Goal: Information Seeking & Learning: Learn about a topic

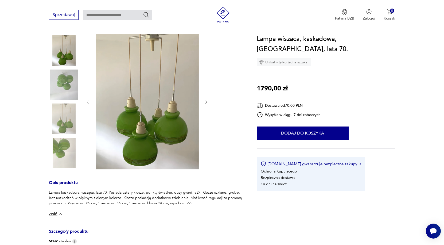
click at [61, 83] on img at bounding box center [64, 84] width 30 height 30
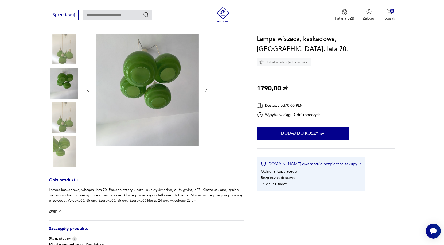
click at [141, 79] on img at bounding box center [147, 89] width 103 height 111
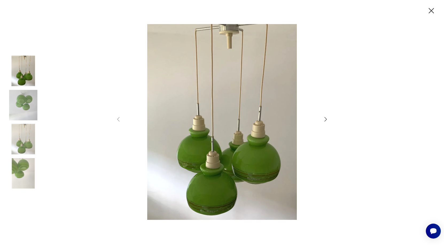
click at [118, 119] on icon "button" at bounding box center [118, 119] width 2 height 5
click at [326, 120] on icon "button" at bounding box center [325, 119] width 2 height 4
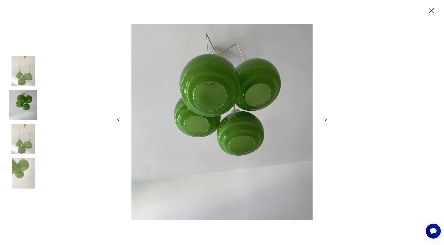
click at [326, 120] on icon "button" at bounding box center [325, 119] width 2 height 4
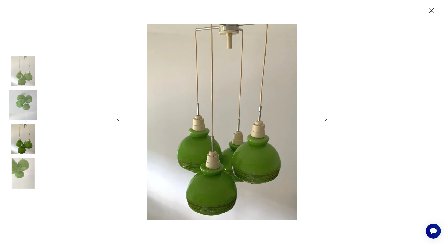
click at [326, 120] on icon "button" at bounding box center [325, 119] width 2 height 4
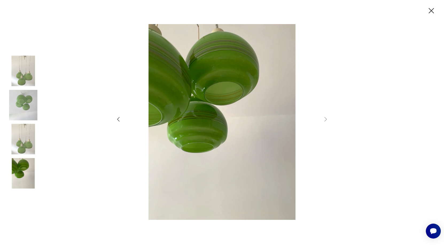
click at [326, 120] on icon "button" at bounding box center [325, 119] width 2 height 4
click at [118, 117] on icon "button" at bounding box center [118, 119] width 6 height 6
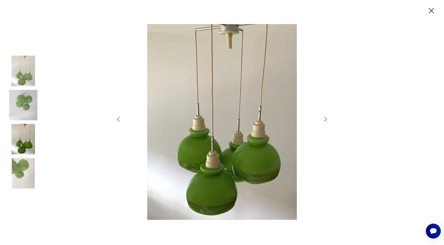
click at [118, 117] on icon "button" at bounding box center [118, 119] width 6 height 6
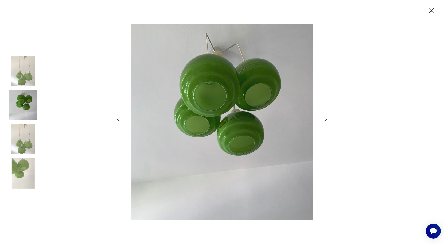
click at [118, 117] on icon "button" at bounding box center [118, 119] width 6 height 6
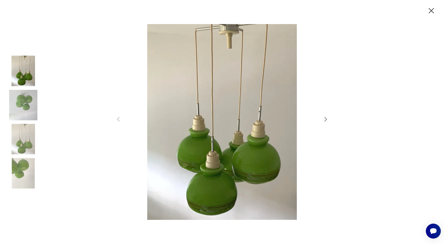
click at [431, 11] on icon "button" at bounding box center [431, 10] width 5 height 5
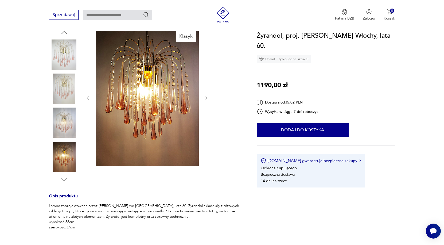
scroll to position [60, 0]
click at [120, 90] on img at bounding box center [147, 98] width 103 height 138
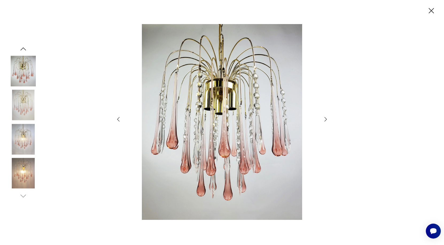
click at [326, 120] on icon "button" at bounding box center [325, 119] width 2 height 4
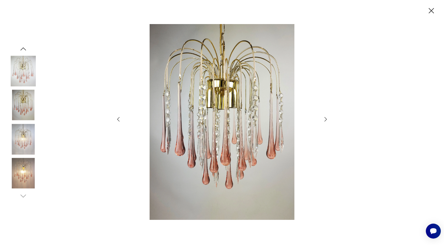
click at [326, 120] on icon "button" at bounding box center [325, 119] width 2 height 4
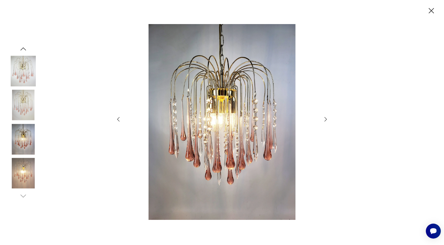
click at [326, 120] on icon "button" at bounding box center [325, 119] width 2 height 4
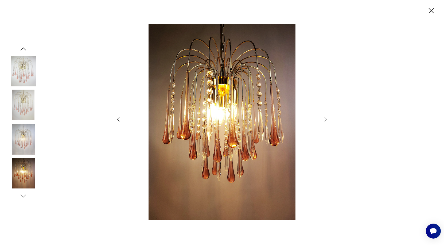
click at [326, 120] on icon "button" at bounding box center [325, 119] width 2 height 4
click at [431, 10] on icon "button" at bounding box center [431, 10] width 5 height 5
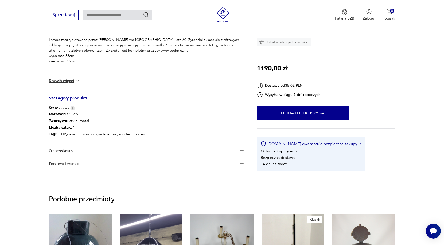
scroll to position [280, 0]
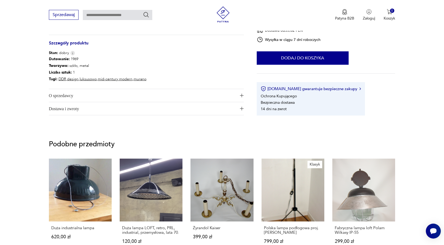
click at [144, 99] on span "O sprzedawcy" at bounding box center [142, 95] width 187 height 13
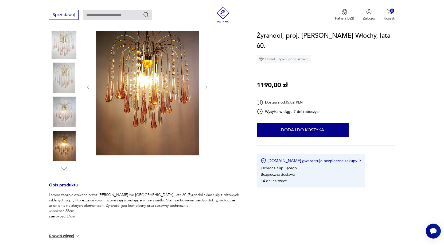
scroll to position [67, 0]
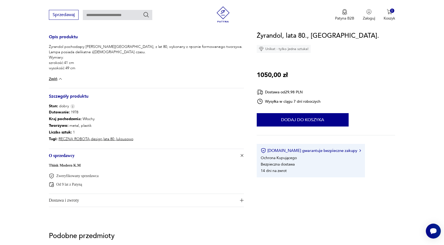
scroll to position [231, 0]
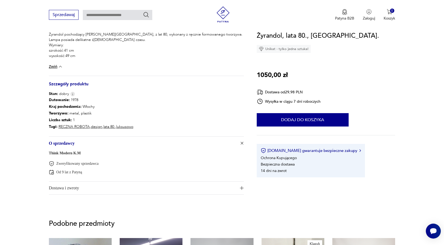
click at [70, 152] on link "Think Modern K.M" at bounding box center [65, 153] width 32 height 4
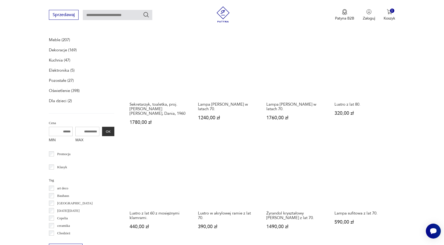
scroll to position [54, 0]
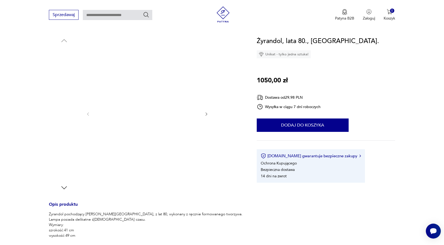
scroll to position [52, 0]
click at [62, 68] on img at bounding box center [64, 62] width 30 height 30
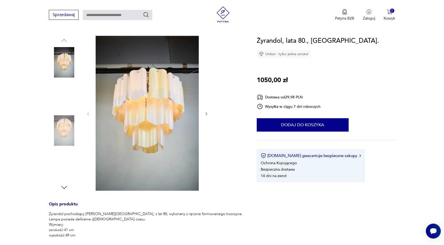
click at [64, 90] on img at bounding box center [64, 96] width 30 height 30
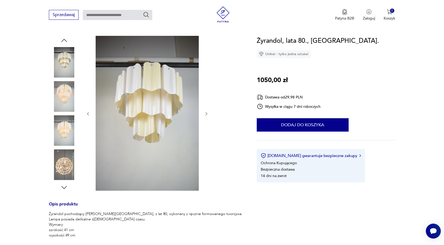
click at [67, 100] on img at bounding box center [64, 96] width 30 height 30
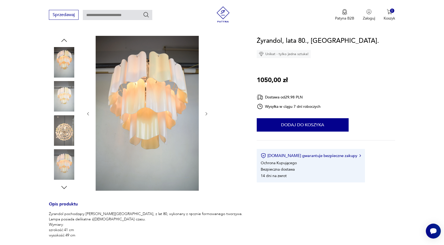
click at [66, 130] on img at bounding box center [64, 130] width 30 height 30
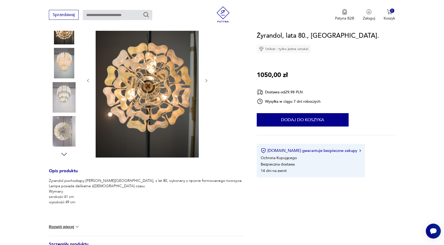
scroll to position [62, 0]
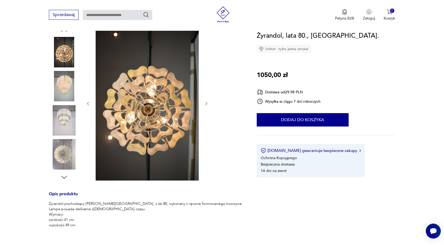
click at [69, 116] on img at bounding box center [64, 120] width 30 height 30
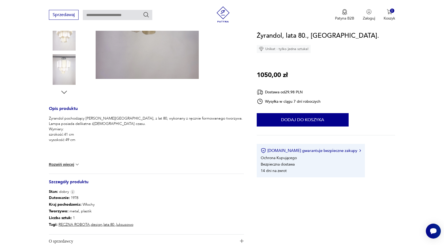
scroll to position [187, 0]
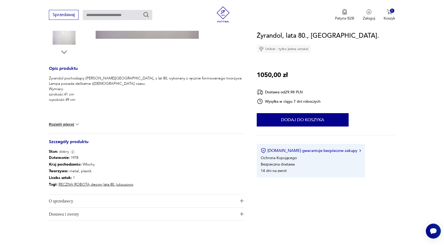
click at [81, 199] on span "O sprzedawcy" at bounding box center [142, 200] width 187 height 13
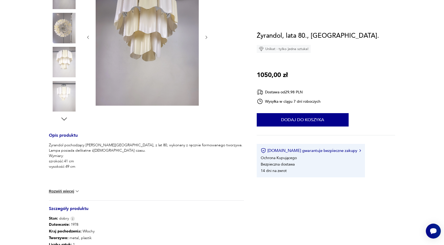
scroll to position [11, 0]
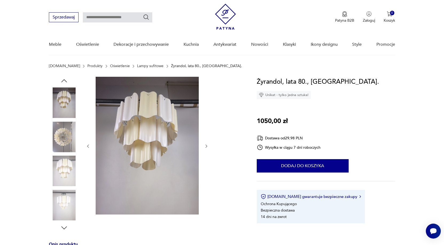
click at [66, 162] on img at bounding box center [64, 170] width 30 height 30
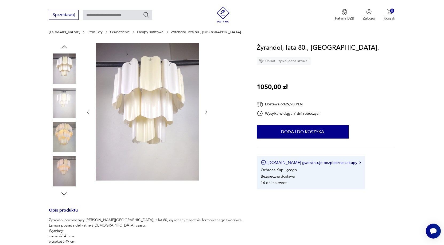
scroll to position [43, 0]
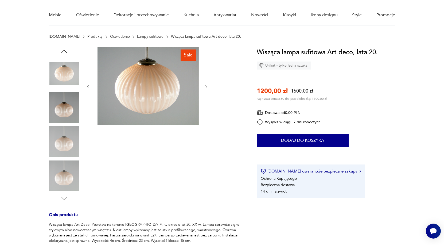
scroll to position [41, 0]
click at [68, 139] on img at bounding box center [64, 141] width 30 height 30
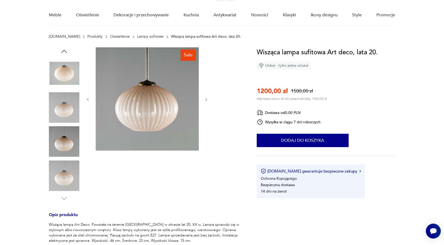
click at [66, 104] on img at bounding box center [64, 107] width 30 height 30
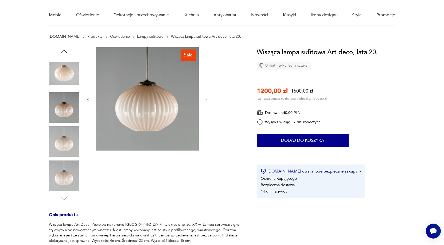
click at [69, 176] on img at bounding box center [64, 175] width 30 height 30
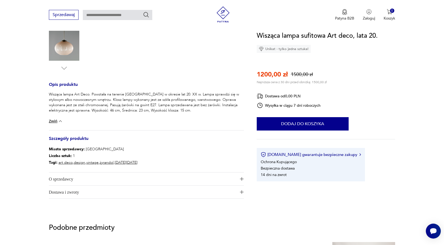
scroll to position [182, 0]
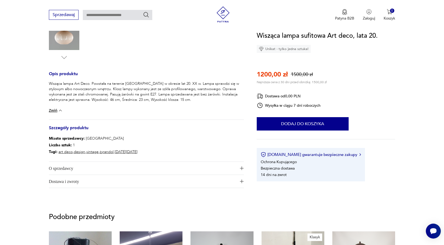
click at [78, 166] on span "O sprzedawcy" at bounding box center [142, 168] width 187 height 13
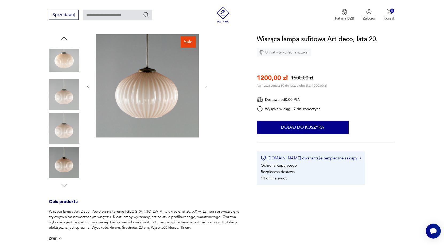
scroll to position [57, 0]
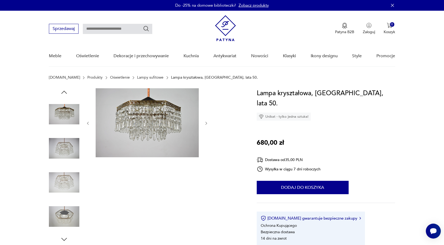
click at [67, 180] on img at bounding box center [64, 182] width 30 height 30
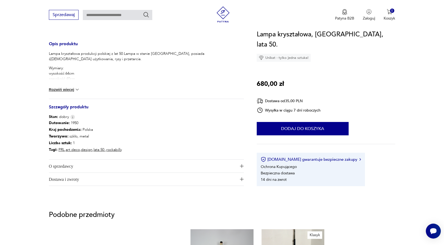
scroll to position [211, 0]
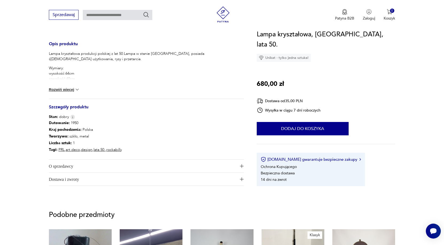
click at [137, 170] on span "O sprzedawcy" at bounding box center [142, 165] width 187 height 13
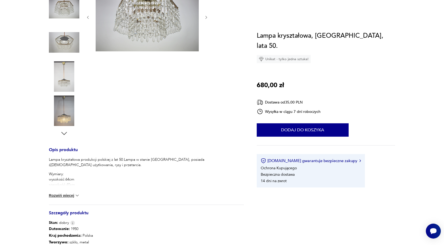
scroll to position [14, 0]
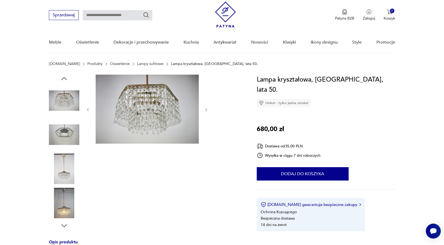
click at [56, 134] on img at bounding box center [64, 134] width 30 height 30
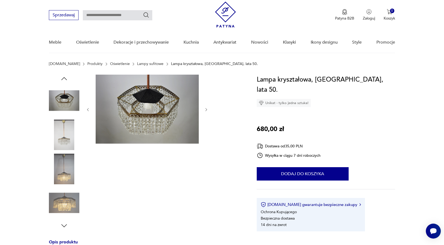
click at [66, 135] on img at bounding box center [64, 134] width 30 height 30
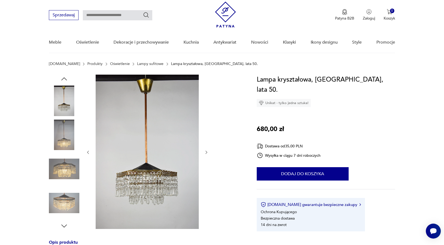
click at [68, 135] on img at bounding box center [64, 134] width 30 height 30
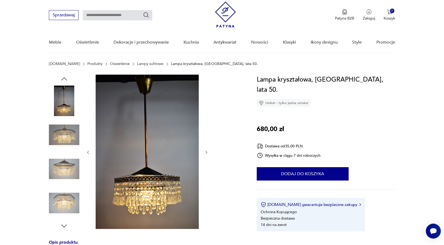
click at [68, 163] on img at bounding box center [64, 169] width 30 height 30
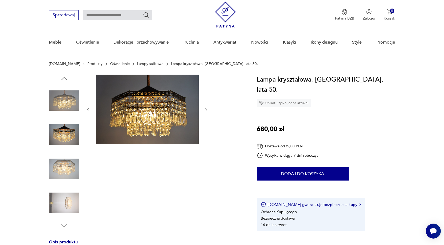
click at [70, 176] on img at bounding box center [64, 168] width 30 height 30
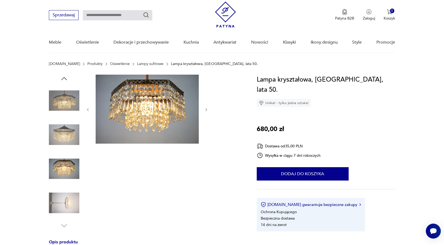
click at [72, 196] on img at bounding box center [64, 202] width 30 height 30
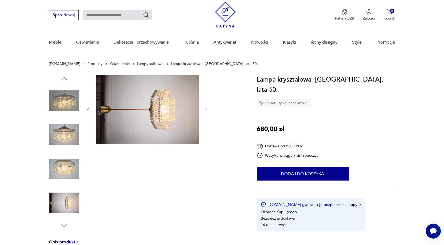
click at [68, 166] on img at bounding box center [64, 168] width 30 height 30
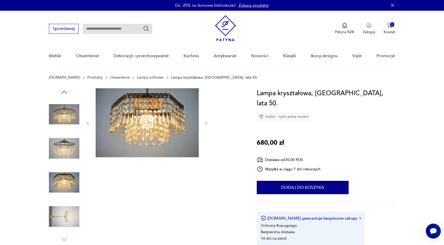
scroll to position [0, 0]
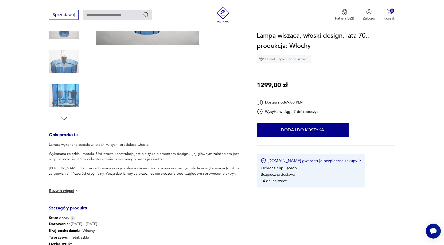
scroll to position [122, 0]
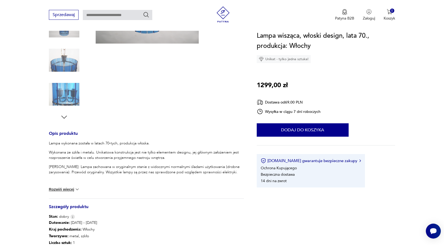
click at [59, 189] on button "Rozwiń więcej" at bounding box center [64, 188] width 31 height 5
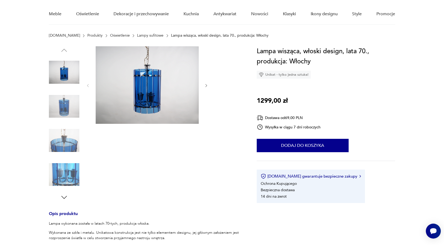
scroll to position [41, 0]
